Goal: Find specific page/section: Find specific page/section

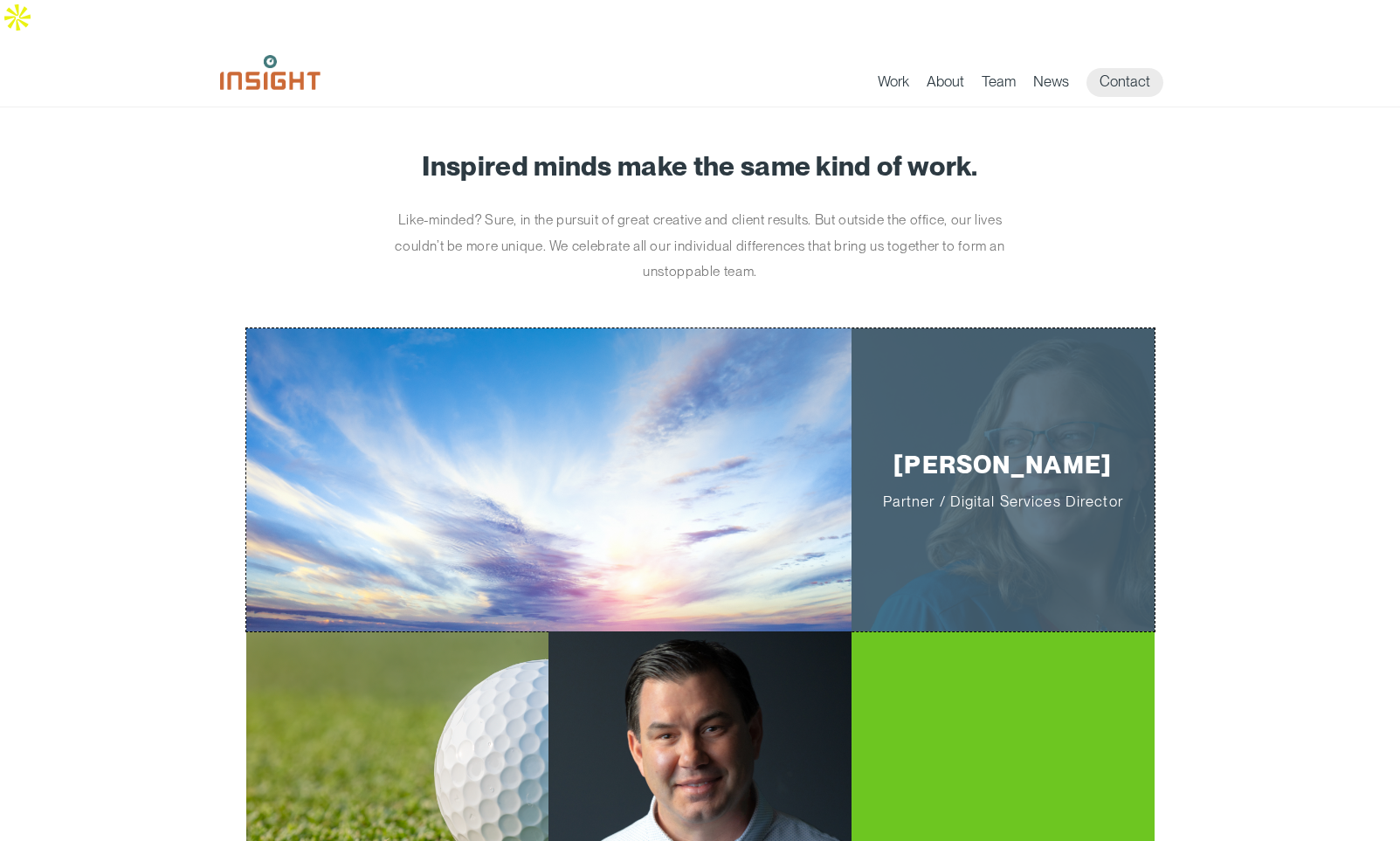
click at [1022, 449] on p "[PERSON_NAME] Partner / Digital Services Director" at bounding box center [1002, 479] width 248 height 60
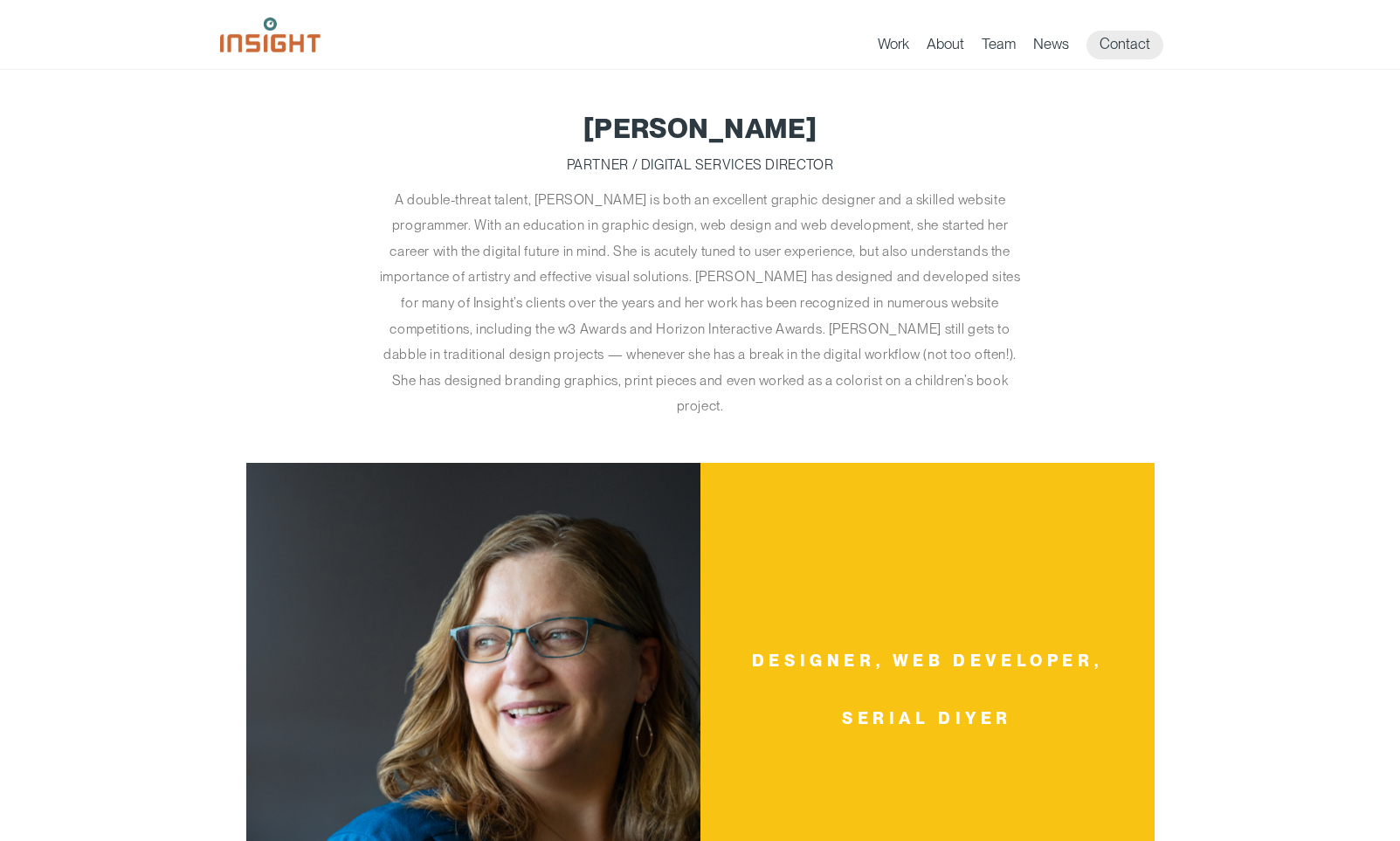
click at [665, 114] on h1 "[PERSON_NAME]" at bounding box center [700, 127] width 908 height 30
drag, startPoint x: 665, startPoint y: 114, endPoint x: 717, endPoint y: 120, distance: 52.3
click at [717, 120] on h1 "[PERSON_NAME]" at bounding box center [700, 127] width 908 height 30
copy h1 "[PERSON_NAME]"
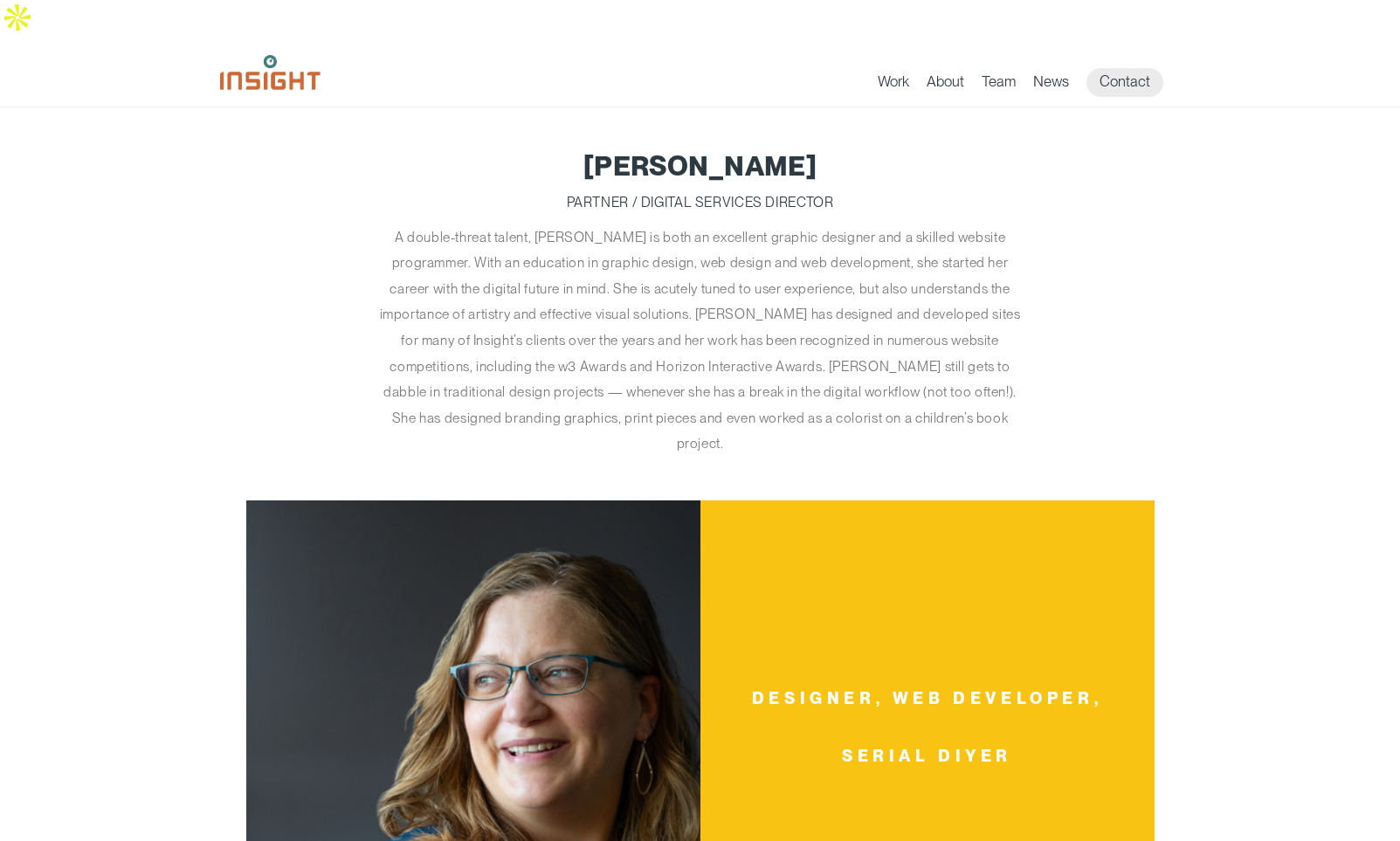
click at [592, 190] on p "Partner / Digital Services Director" at bounding box center [700, 202] width 908 height 26
drag, startPoint x: 592, startPoint y: 163, endPoint x: 563, endPoint y: 172, distance: 30.4
click at [563, 190] on p "Partner / Digital Services Director" at bounding box center [700, 202] width 908 height 26
copy p "Partner"
